Goal: Task Accomplishment & Management: Use online tool/utility

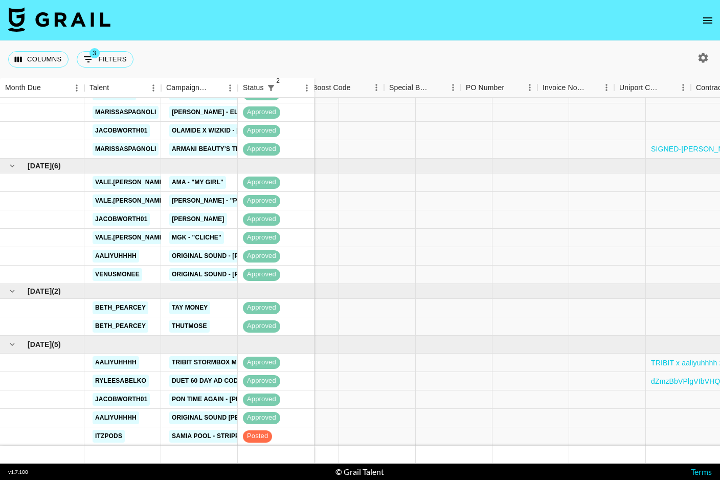
scroll to position [104, 845]
click at [450, 440] on div at bounding box center [454, 436] width 77 height 18
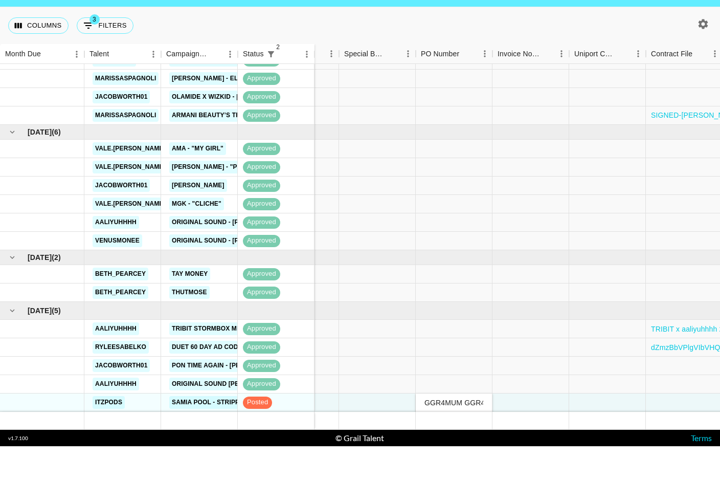
click at [445, 432] on input "GGR4MUM GGR4MUM" at bounding box center [453, 436] width 75 height 8
type input "GGR4MUM"
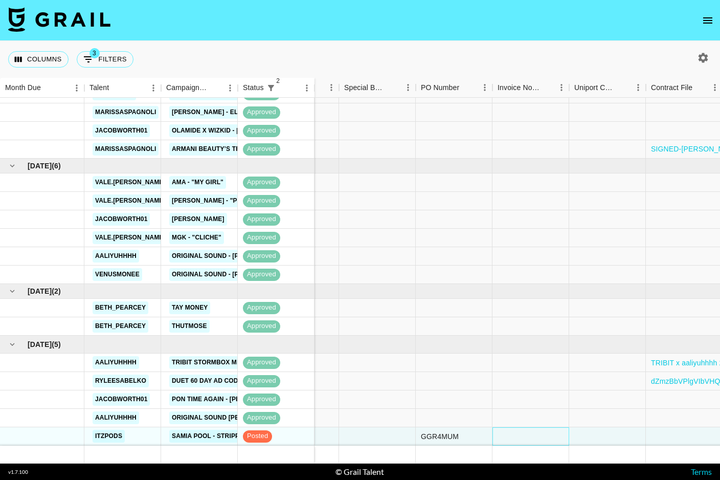
click at [519, 439] on div at bounding box center [530, 436] width 77 height 18
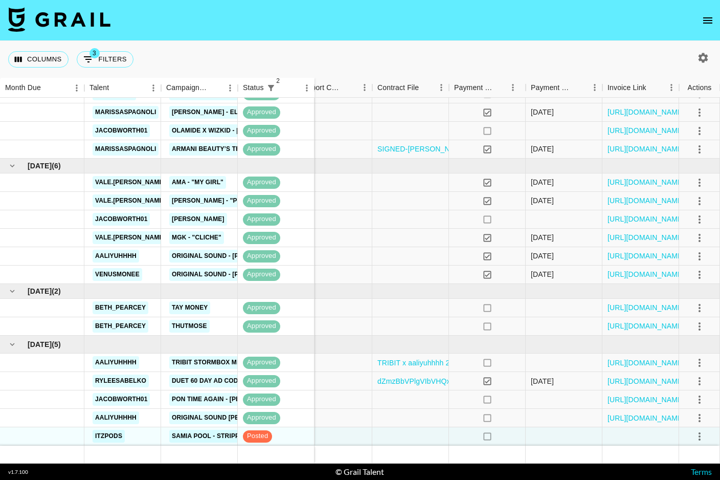
scroll to position [104, 1118]
click at [698, 438] on icon "select merge strategy" at bounding box center [699, 436] width 12 height 12
click at [691, 416] on div "Approve" at bounding box center [677, 414] width 31 height 12
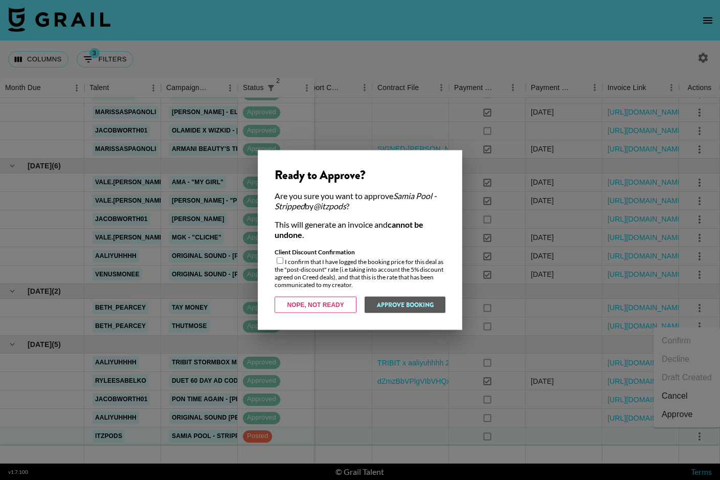
click at [277, 259] on input "checkbox" at bounding box center [280, 260] width 7 height 7
checkbox input "true"
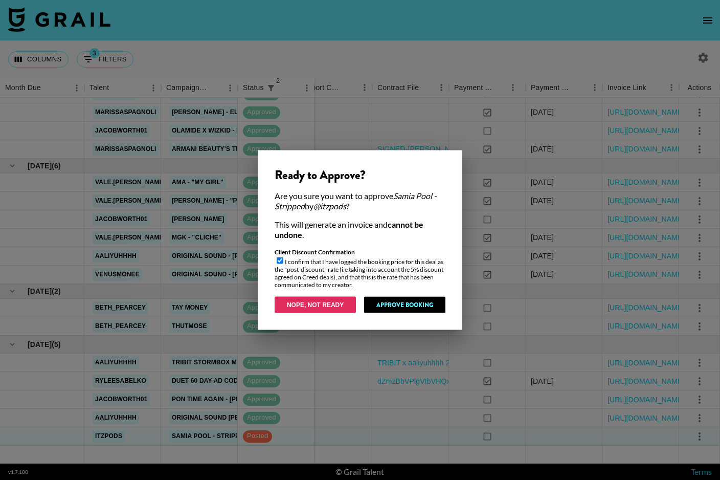
click at [328, 308] on button "Nope, Not Ready" at bounding box center [315, 305] width 81 height 16
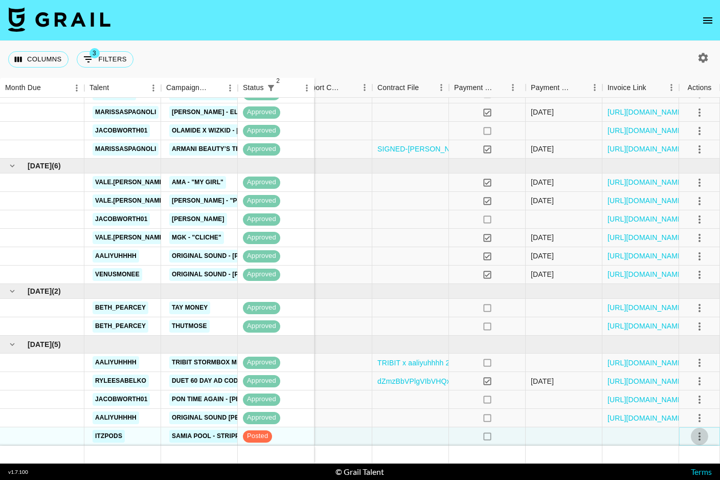
click at [698, 438] on icon "select merge strategy" at bounding box center [699, 436] width 12 height 12
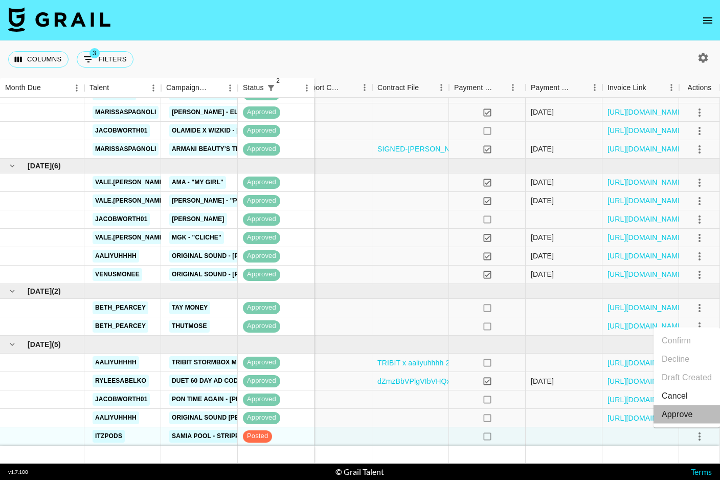
click at [689, 414] on div "Approve" at bounding box center [677, 414] width 31 height 12
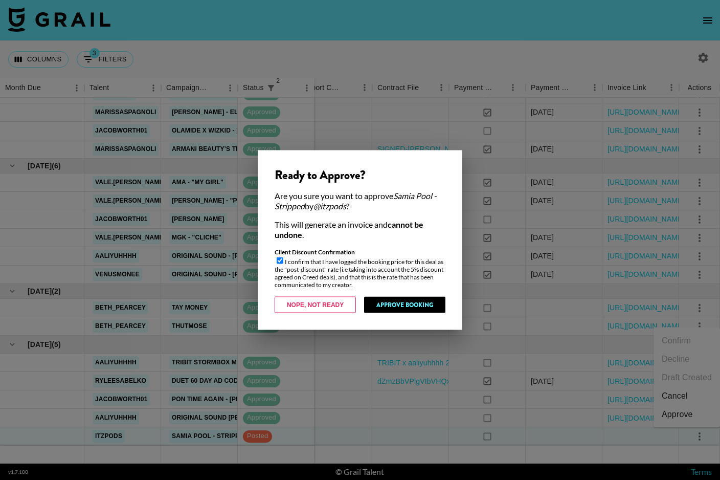
click at [418, 302] on button "Approve Booking" at bounding box center [404, 305] width 81 height 16
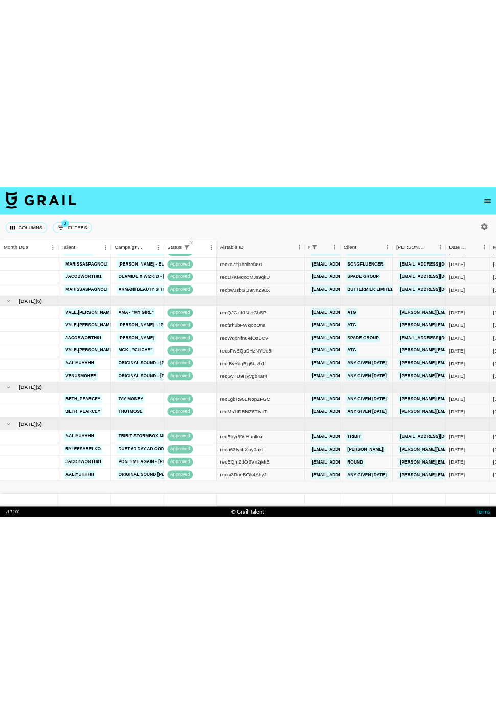
scroll to position [0, 0]
